Goal: Navigation & Orientation: Find specific page/section

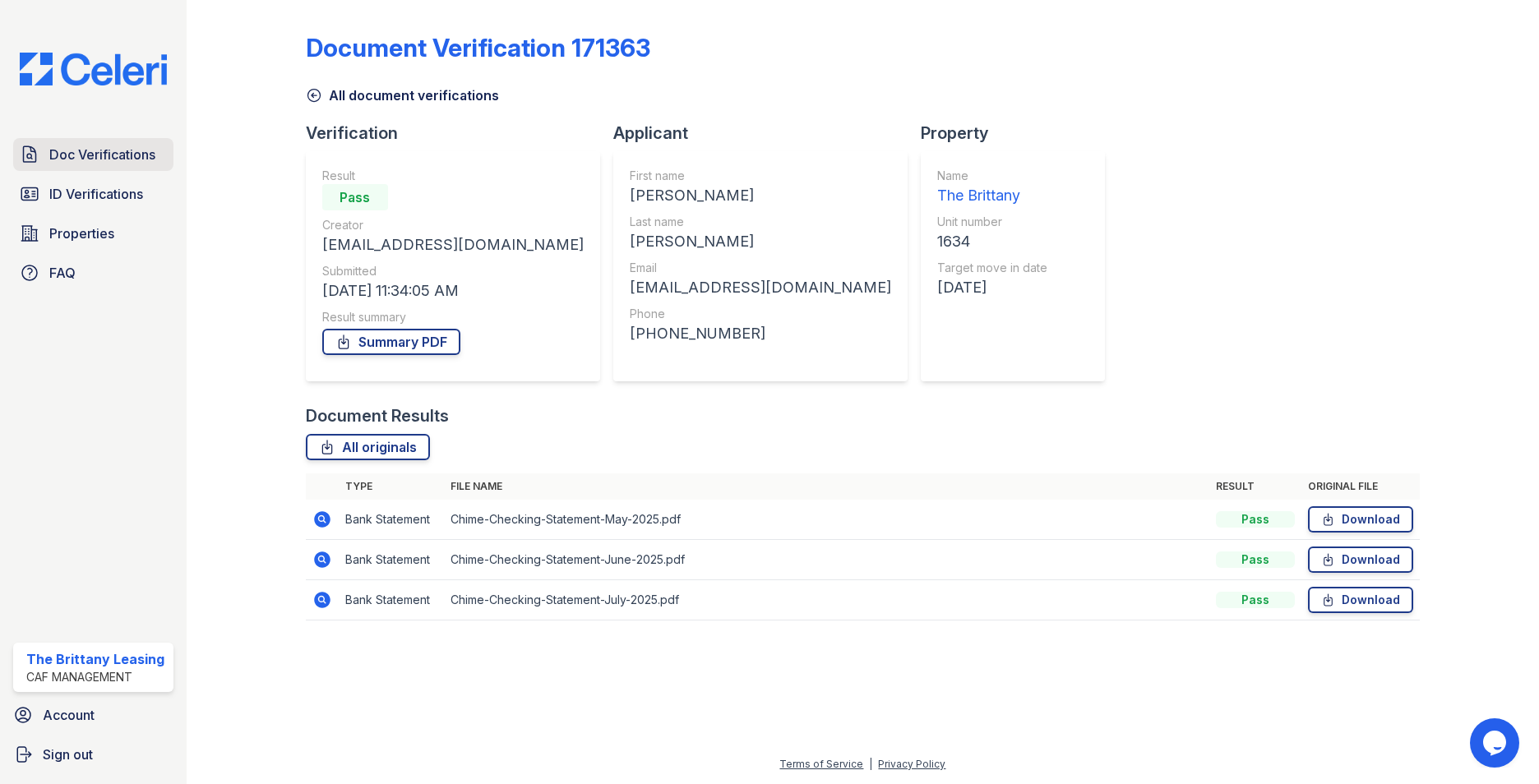
click at [101, 154] on span "Doc Verifications" at bounding box center [102, 154] width 106 height 20
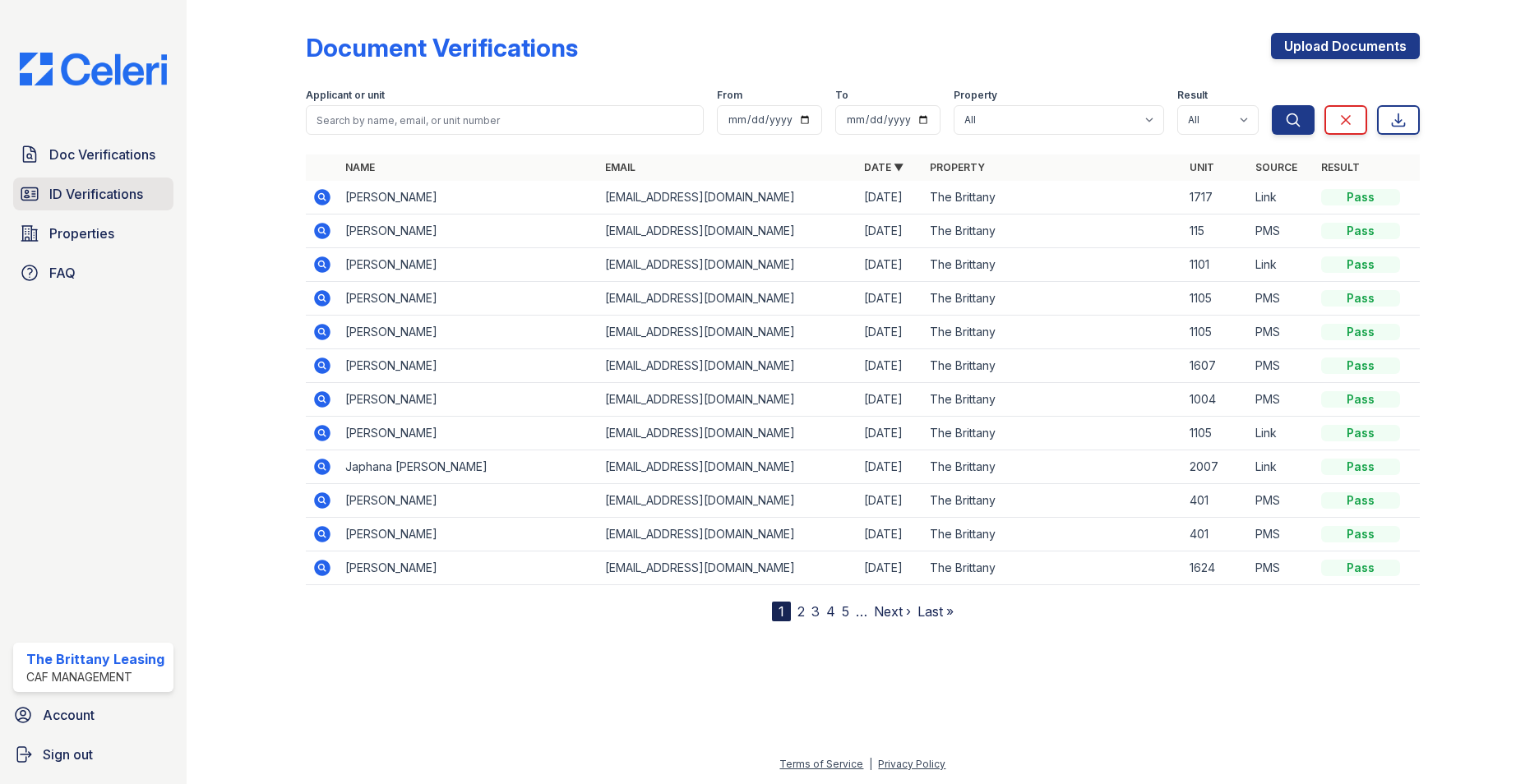
click at [102, 189] on span "ID Verifications" at bounding box center [96, 194] width 94 height 20
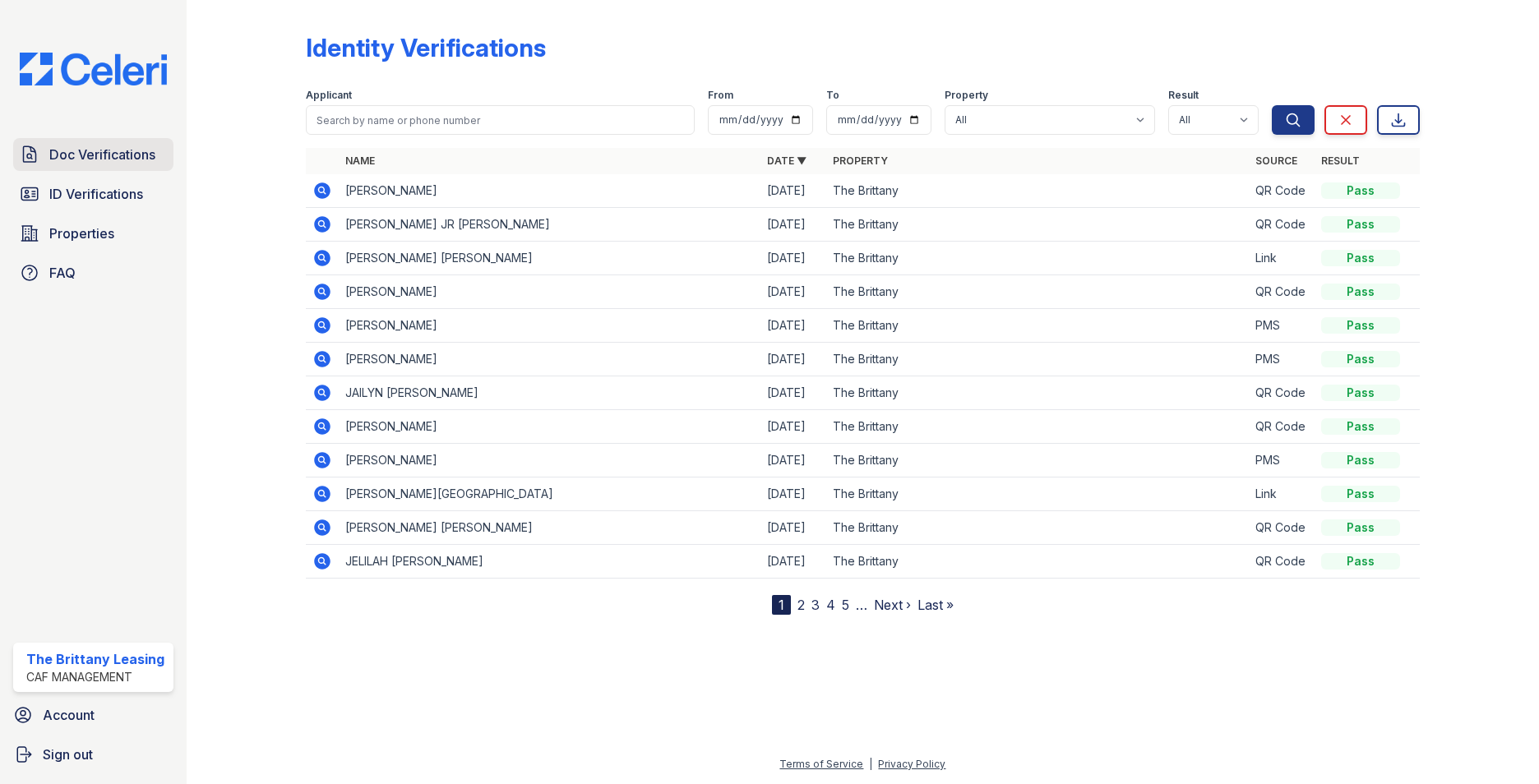
click at [117, 156] on span "Doc Verifications" at bounding box center [102, 154] width 106 height 20
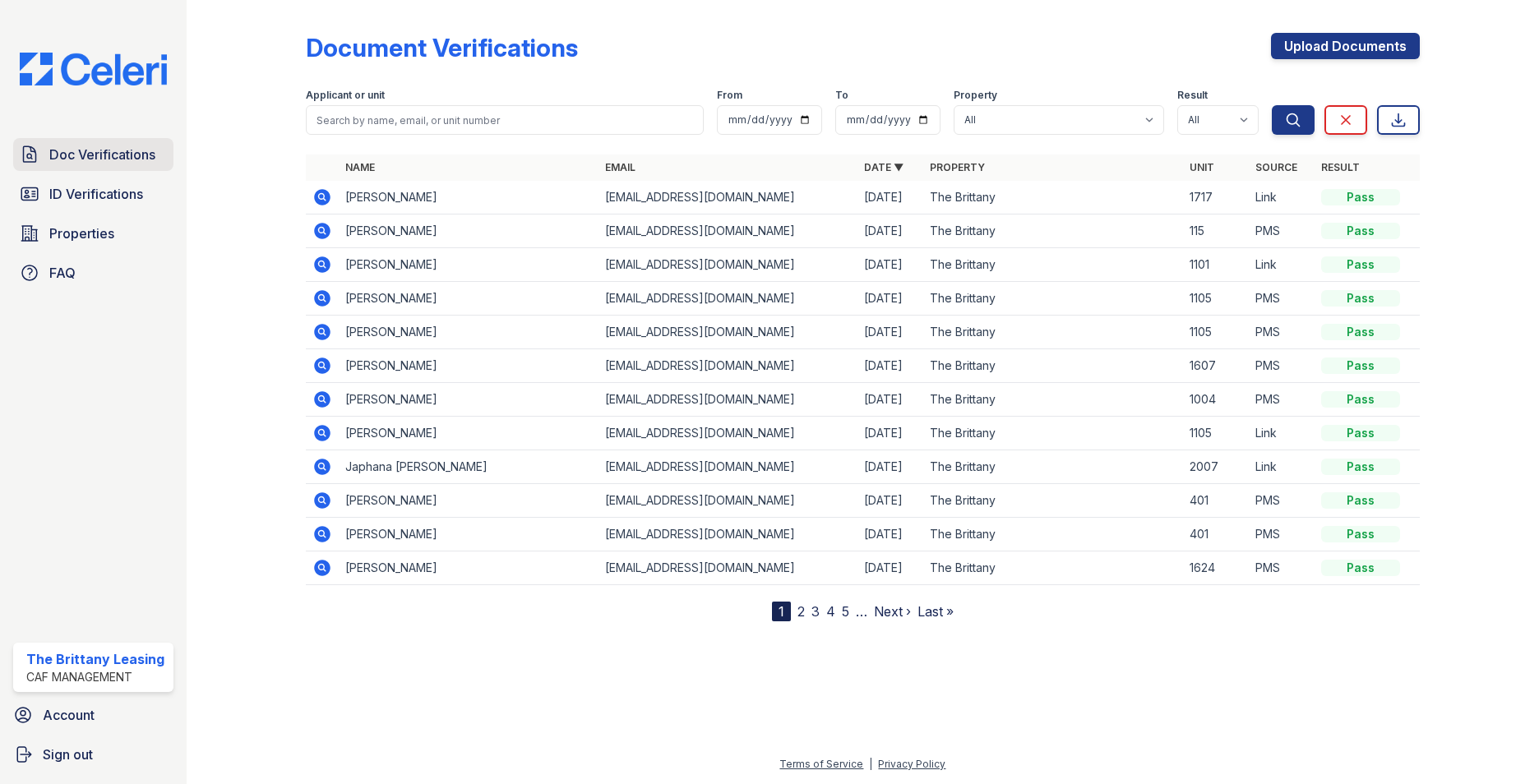
click at [97, 161] on span "Doc Verifications" at bounding box center [102, 154] width 106 height 20
click at [63, 240] on span "Properties" at bounding box center [81, 233] width 65 height 20
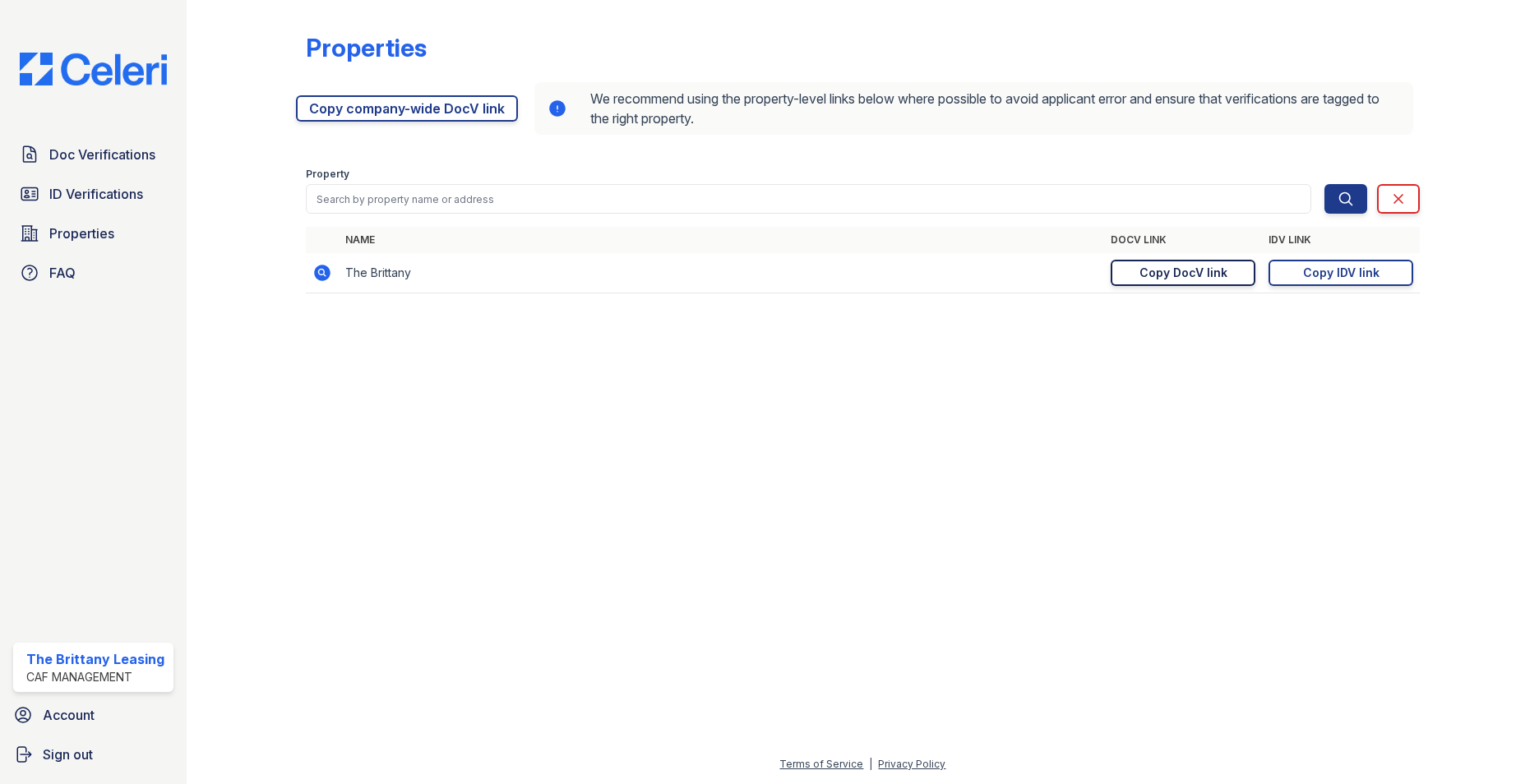
click at [1190, 274] on div "Copy DocV link" at bounding box center [1183, 273] width 88 height 17
